Goal: Book appointment/travel/reservation

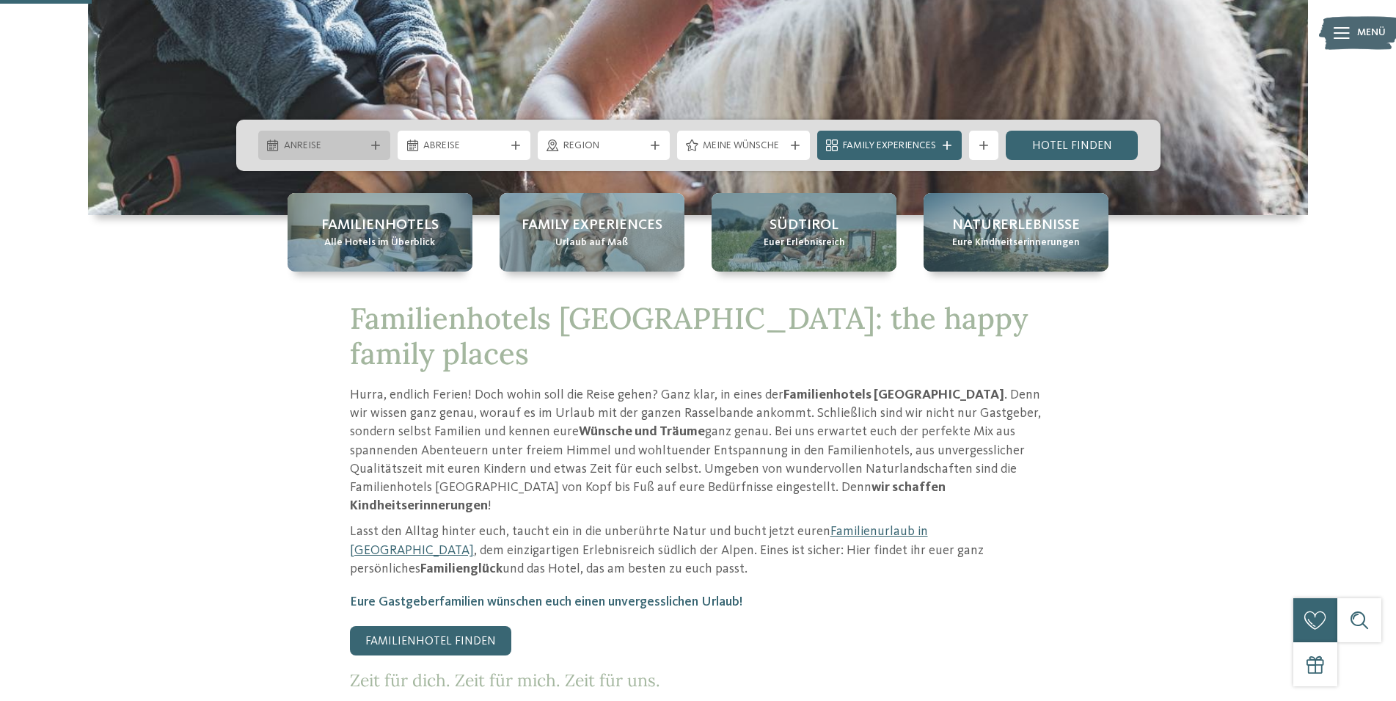
scroll to position [449, 0]
click at [359, 148] on span "Anreise" at bounding box center [324, 146] width 81 height 15
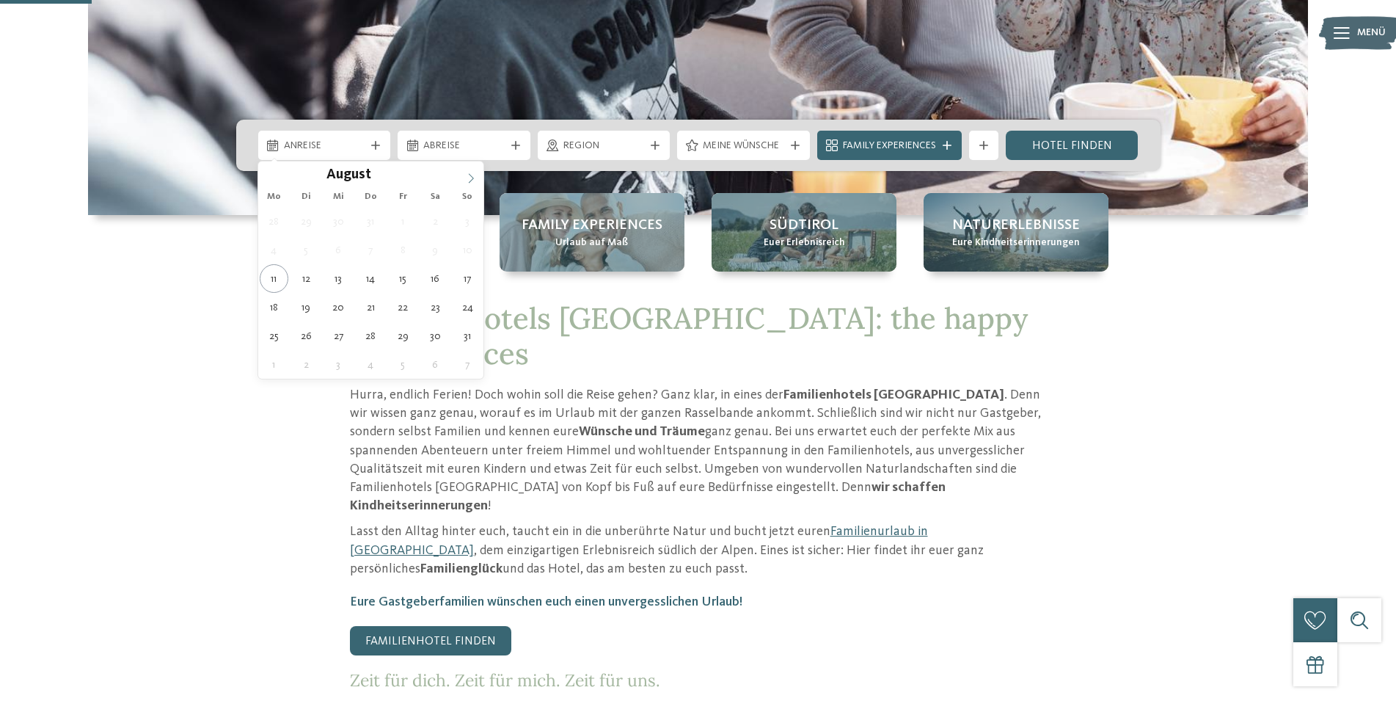
click at [470, 182] on icon at bounding box center [471, 178] width 5 height 10
type div "[DATE]"
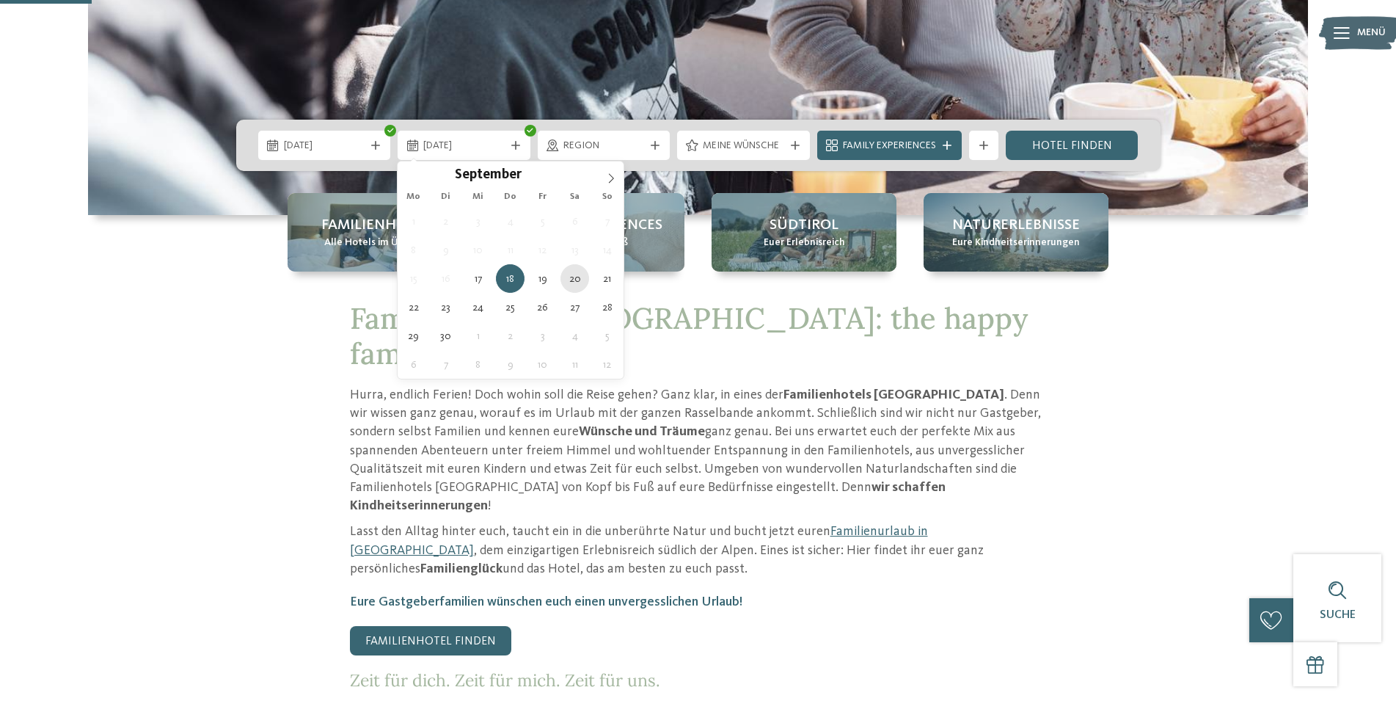
type div "[DATE]"
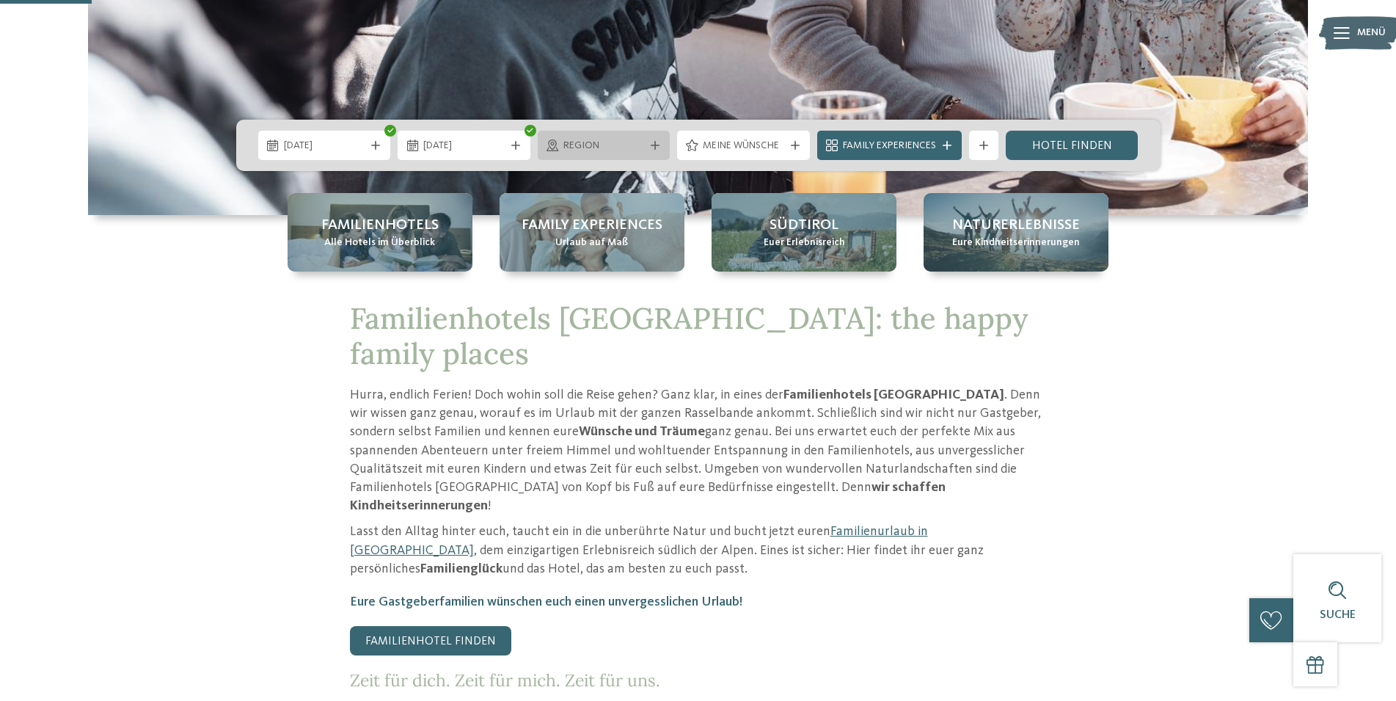
click at [625, 145] on span "Region" at bounding box center [603, 146] width 81 height 15
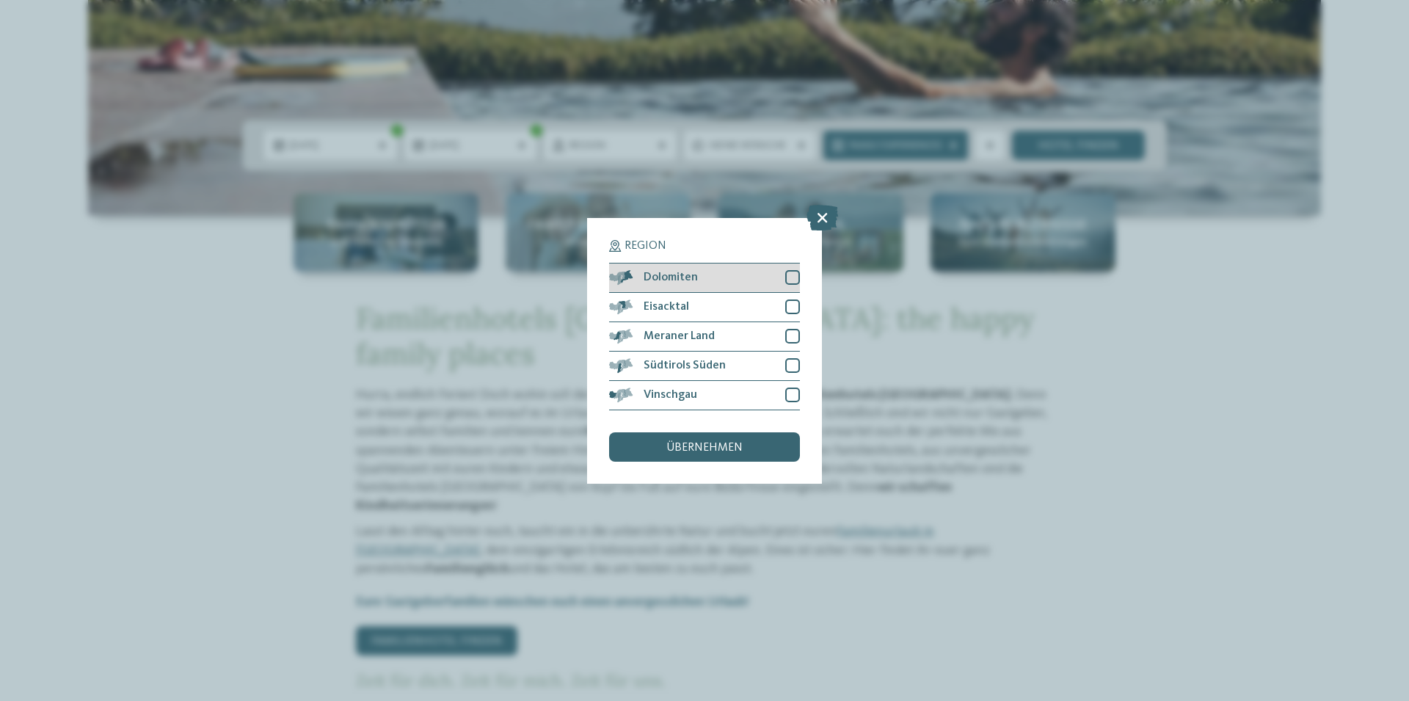
click at [709, 275] on div "Dolomiten" at bounding box center [704, 277] width 191 height 29
click at [715, 448] on span "übernehmen" at bounding box center [704, 448] width 76 height 12
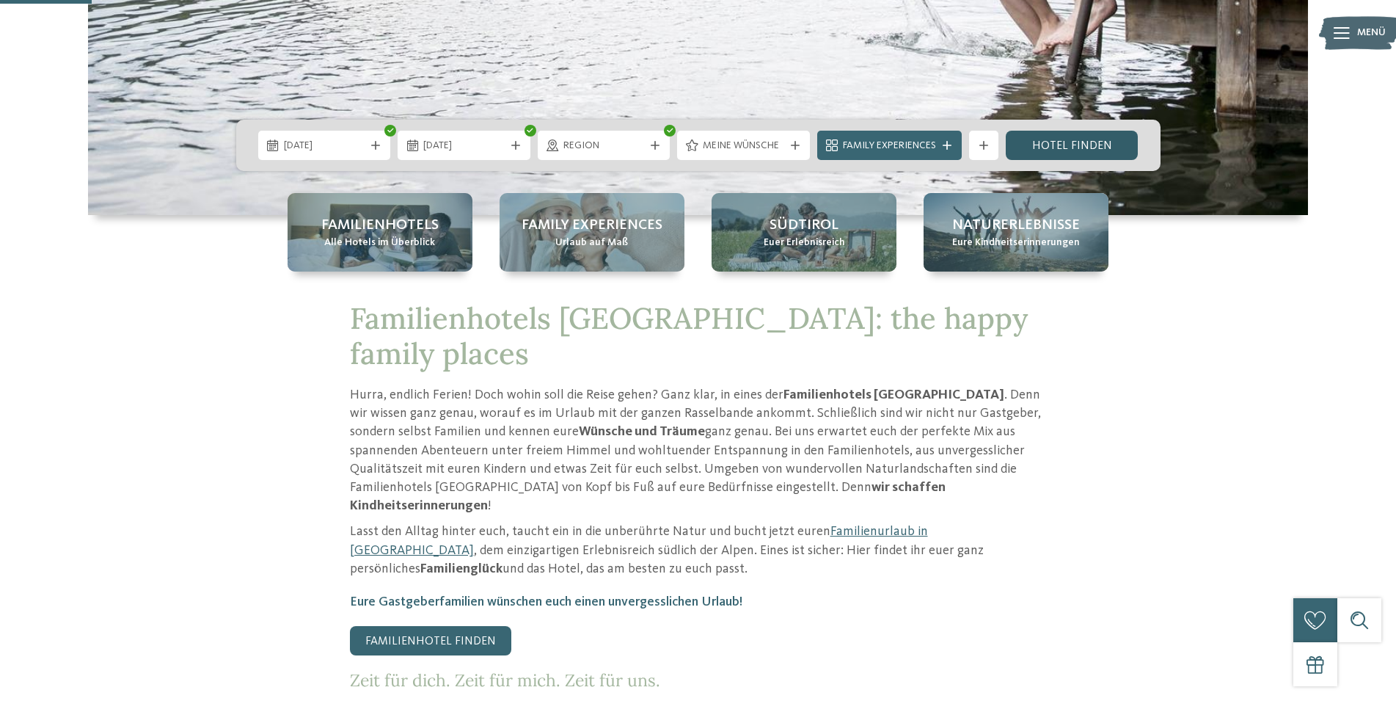
click at [1074, 145] on link "Hotel finden" at bounding box center [1072, 145] width 133 height 29
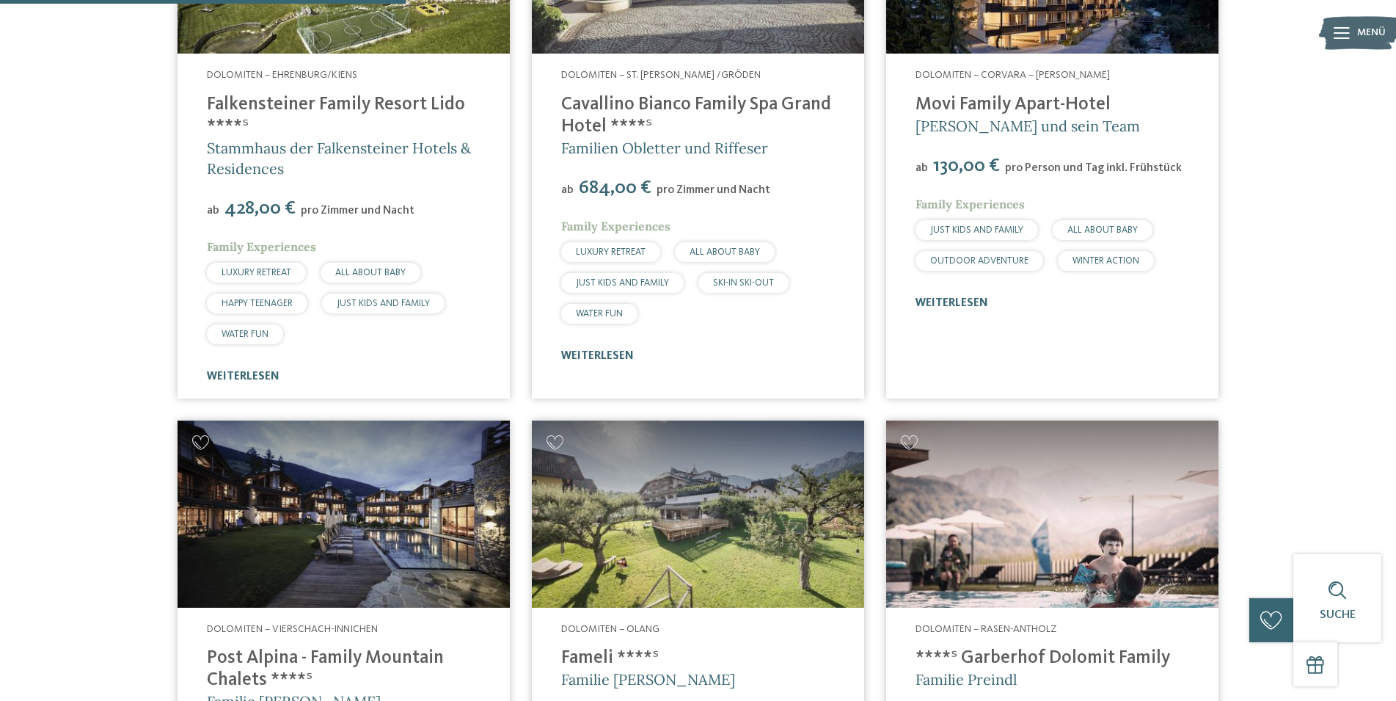
scroll to position [556, 0]
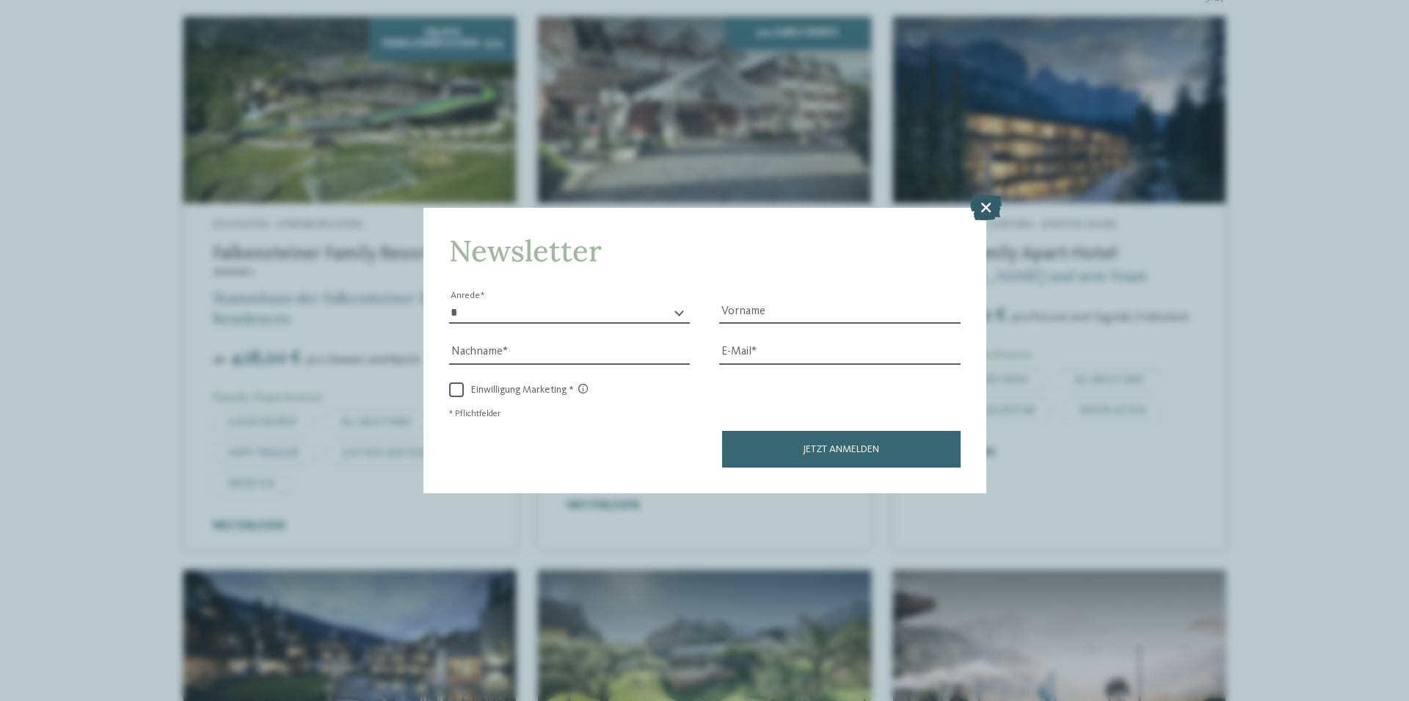
click at [987, 202] on icon at bounding box center [986, 207] width 32 height 26
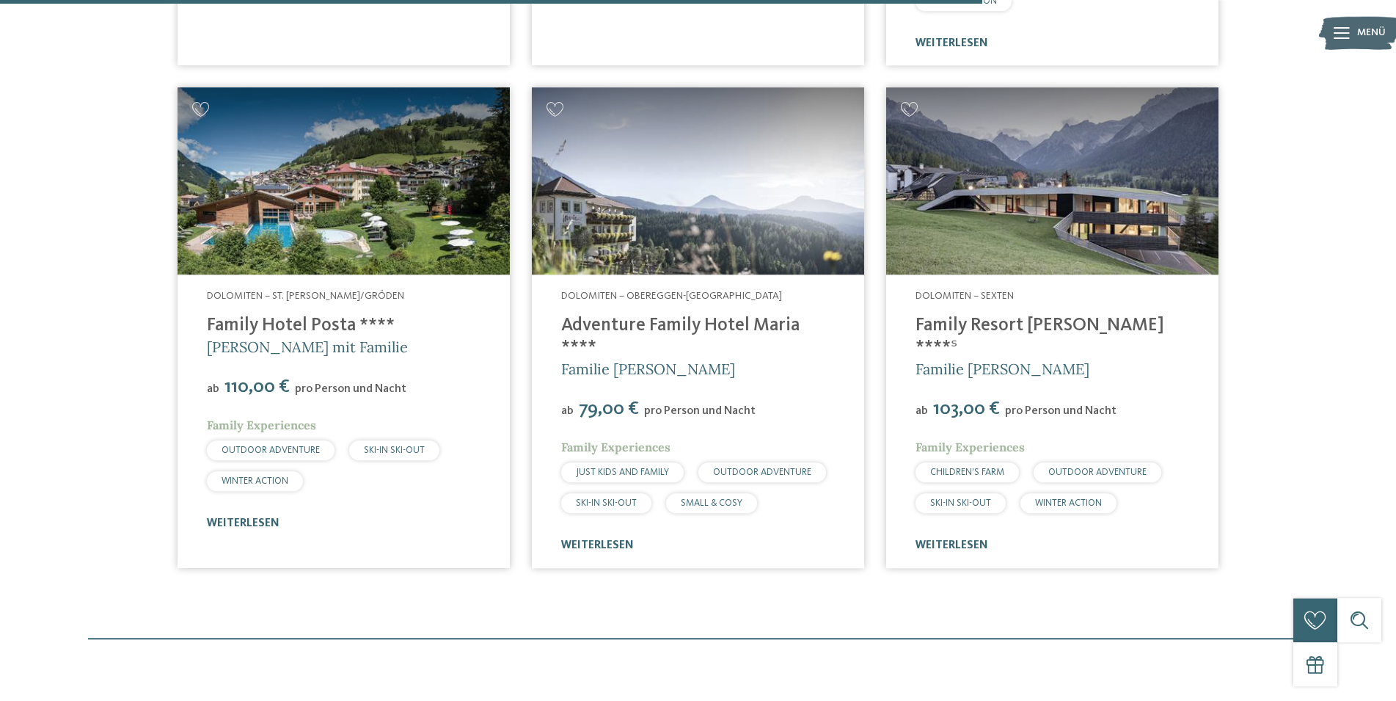
scroll to position [1604, 0]
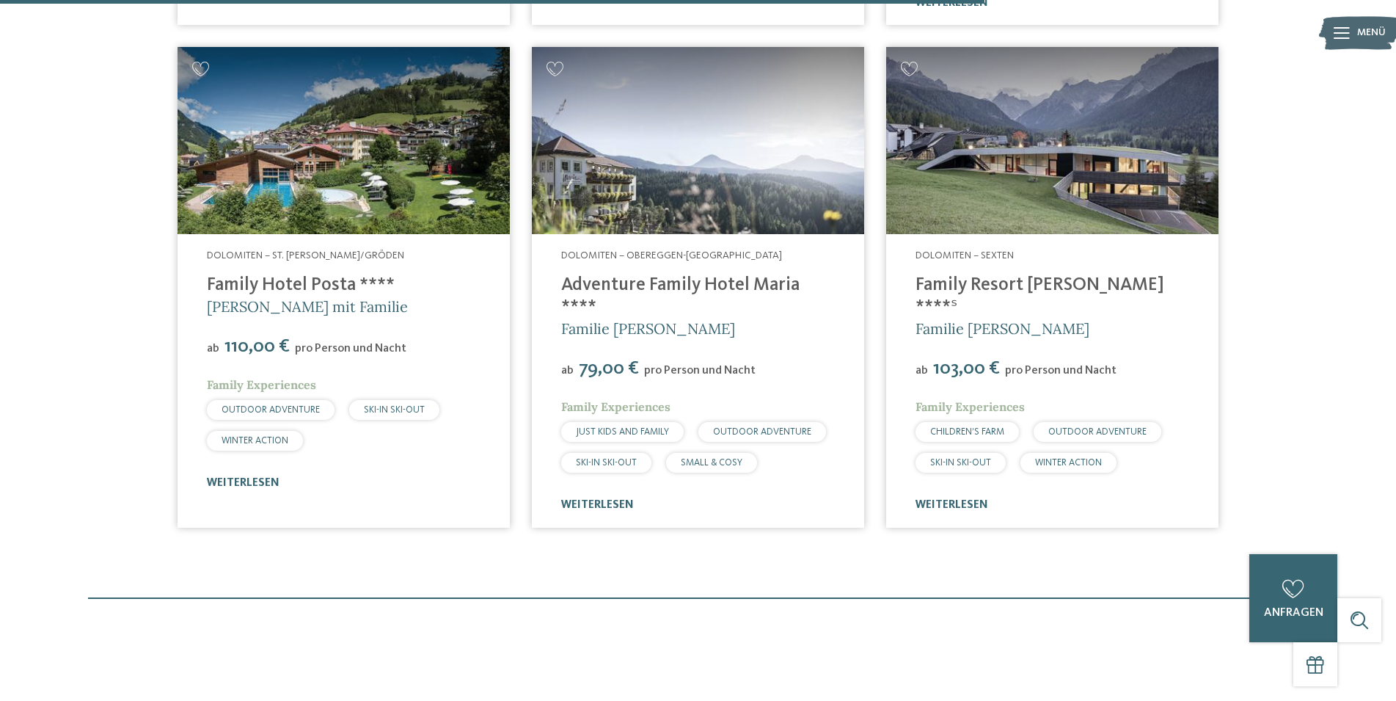
click at [998, 149] on img at bounding box center [1052, 140] width 332 height 187
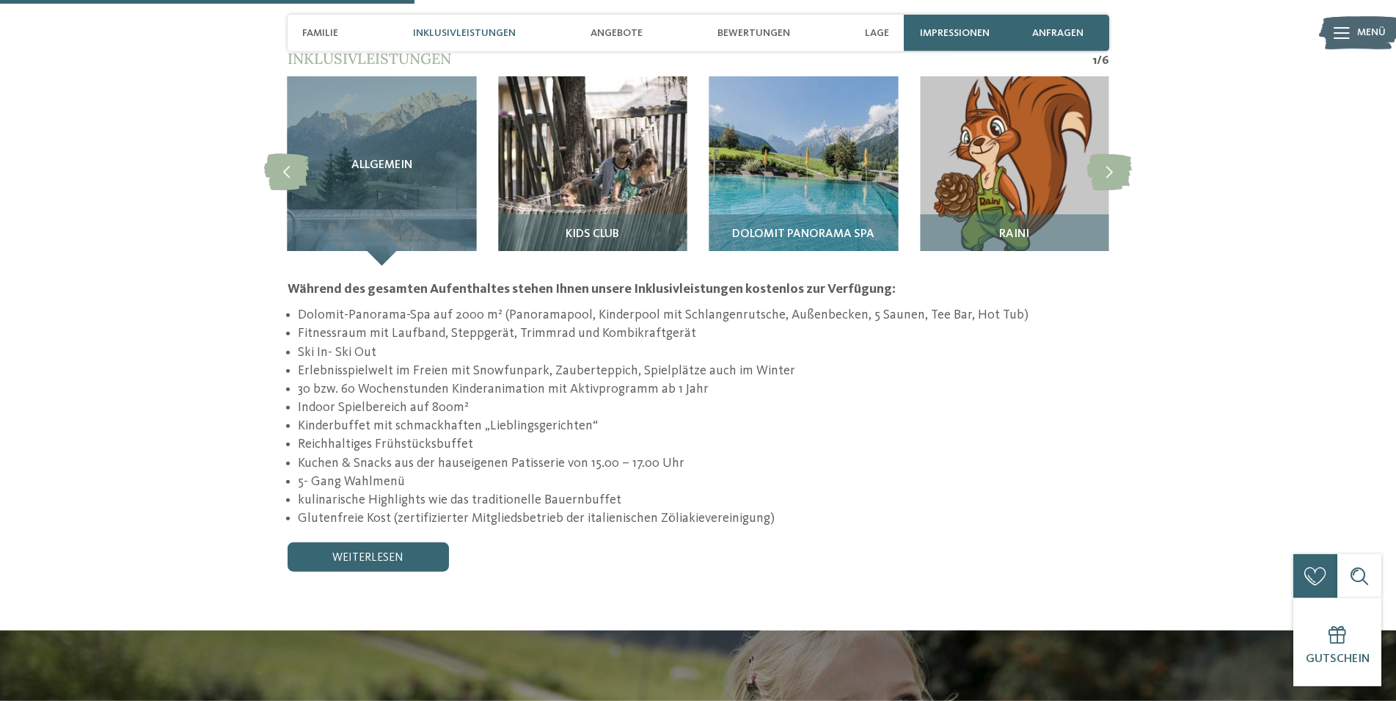
scroll to position [1497, 0]
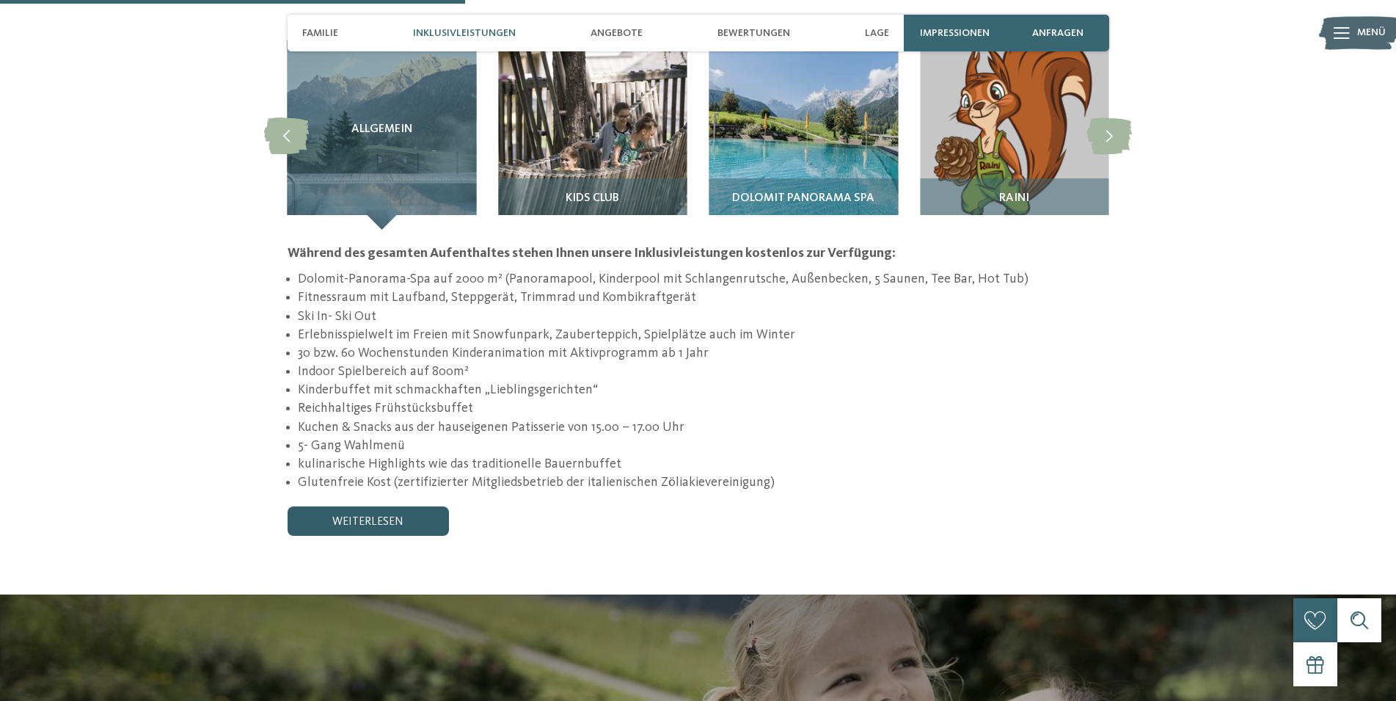
click at [417, 506] on link "weiterlesen" at bounding box center [368, 520] width 161 height 29
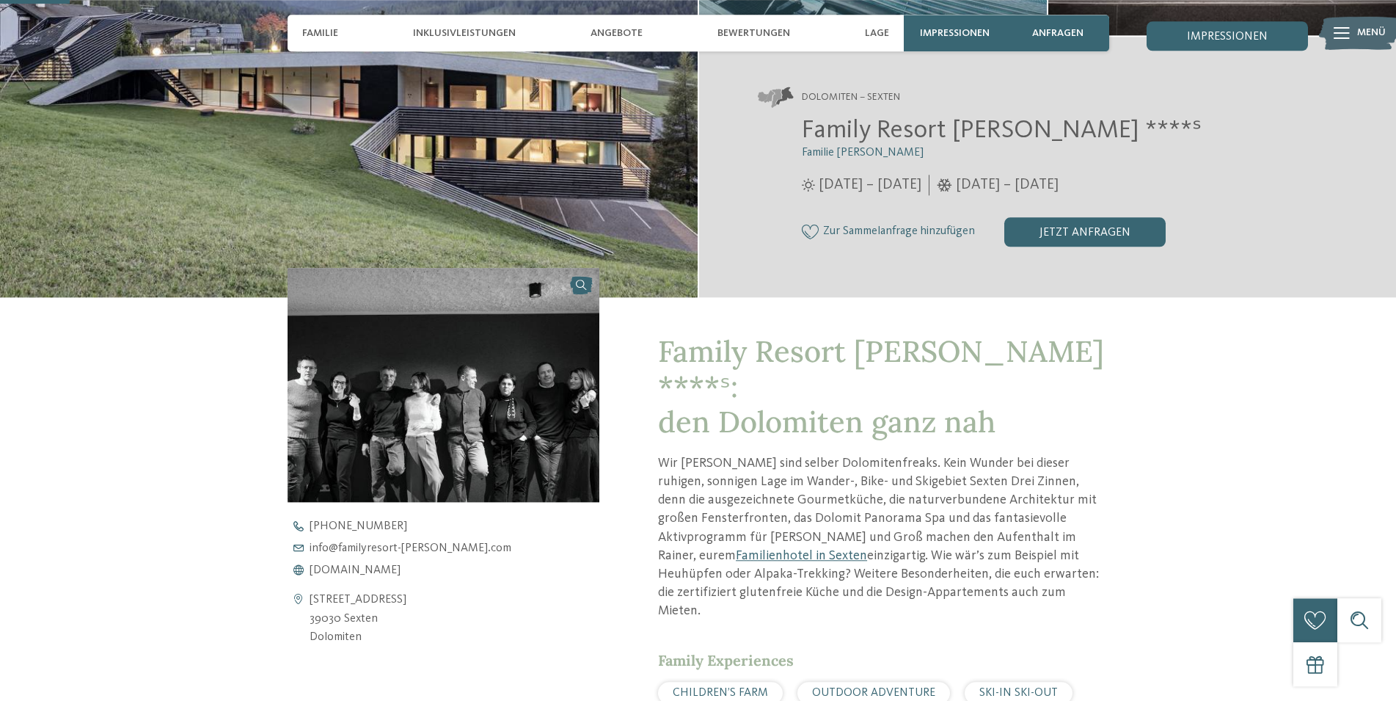
scroll to position [374, 0]
